Goal: Register for event/course

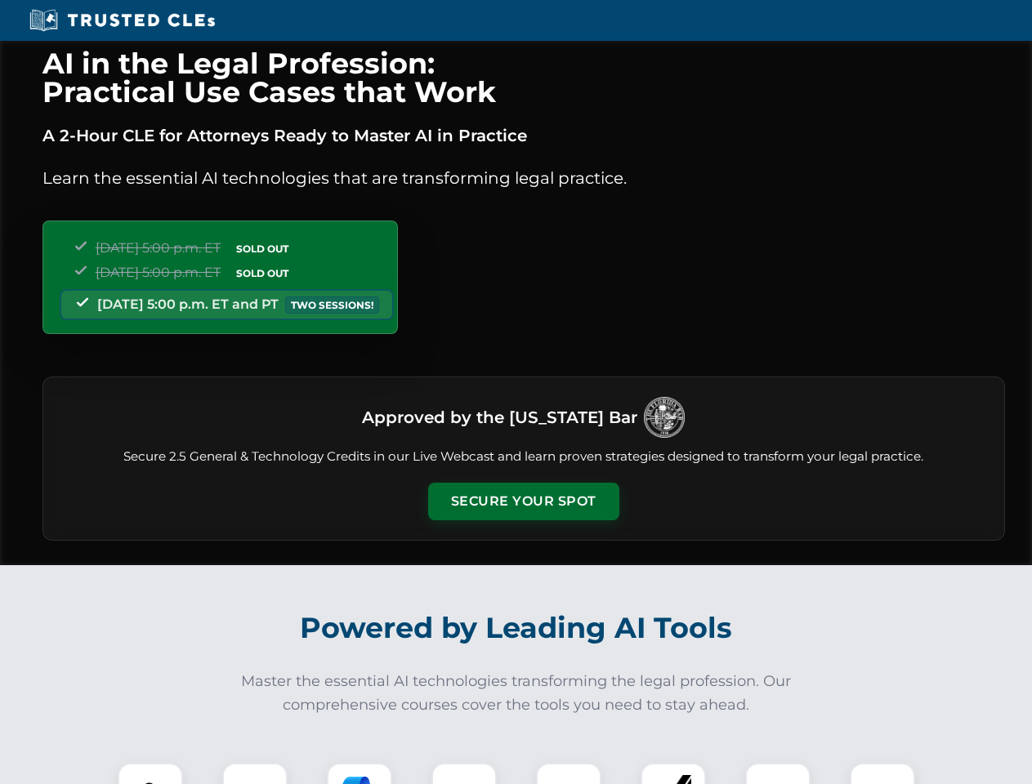
click at [523, 502] on button "Secure Your Spot" at bounding box center [523, 502] width 191 height 38
click at [150, 774] on img at bounding box center [150, 795] width 47 height 47
click at [255, 774] on div at bounding box center [254, 795] width 65 height 65
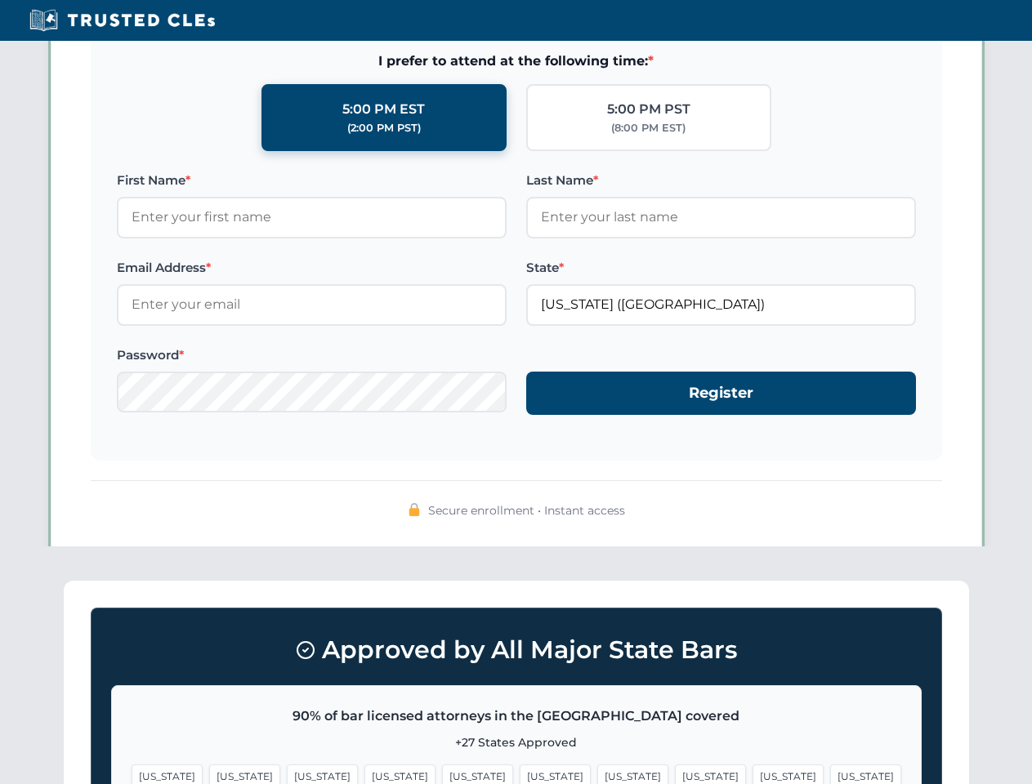
click at [753, 774] on span "[US_STATE]" at bounding box center [788, 777] width 71 height 24
